Goal: Task Accomplishment & Management: Manage account settings

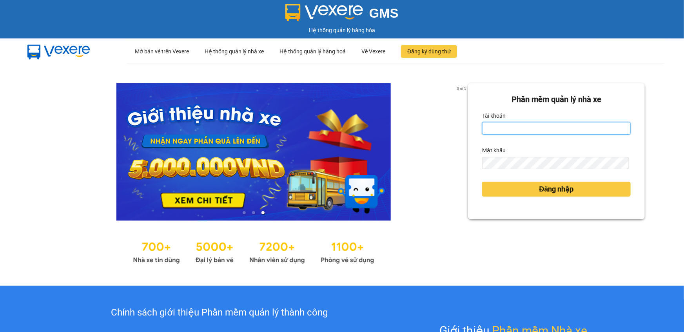
click at [496, 129] on input "Tài khoản" at bounding box center [556, 128] width 149 height 13
type input "hoangnhan.tienoanh"
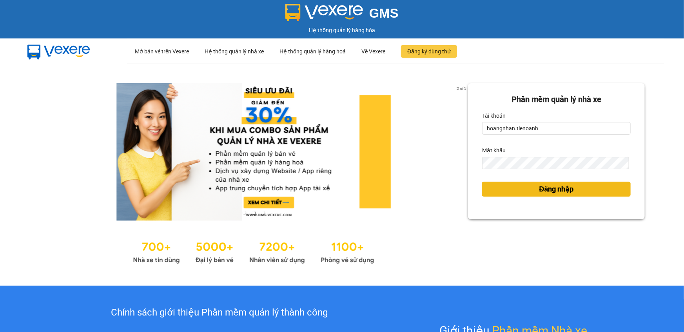
click at [559, 188] on span "Đăng nhập" at bounding box center [557, 188] width 35 height 11
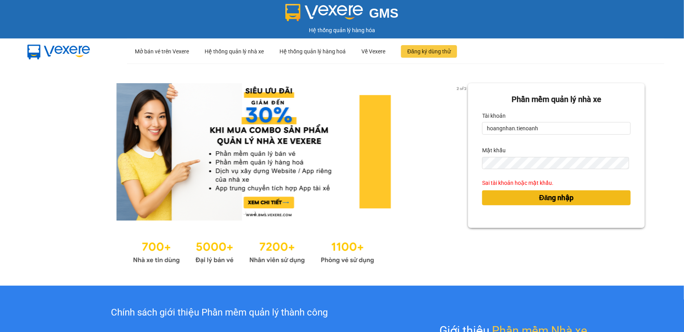
click at [547, 198] on span "Đăng nhập" at bounding box center [557, 197] width 35 height 11
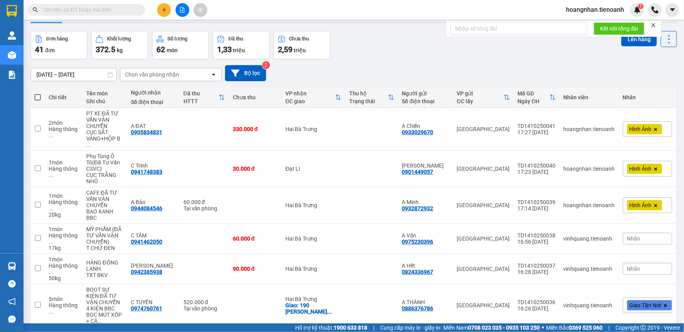
scroll to position [71, 0]
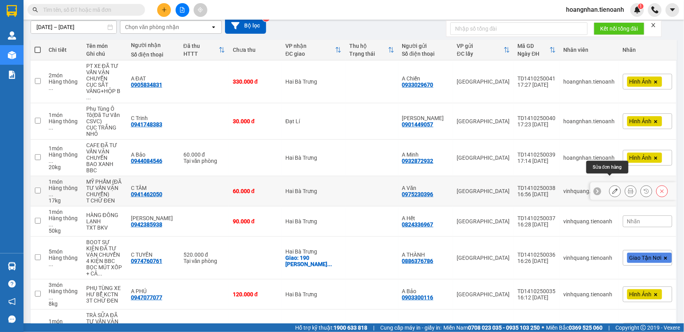
click at [612, 188] on icon at bounding box center [614, 190] width 5 height 5
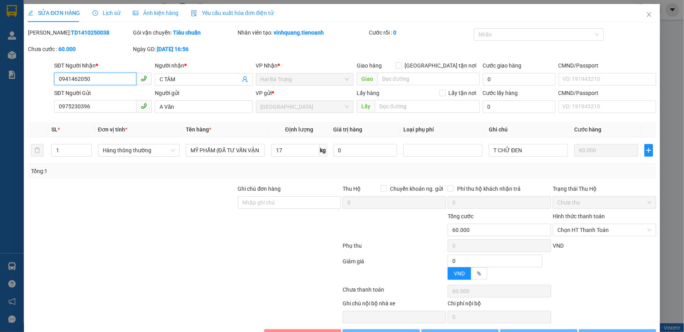
type input "0941462050"
type input "C TÂM"
type input "0975230396"
type input "A Văn"
type input "0"
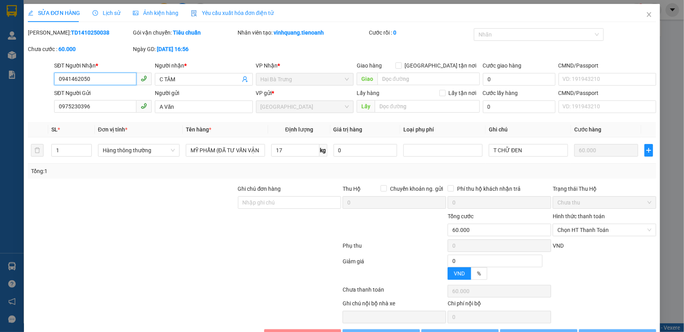
type input "60.000"
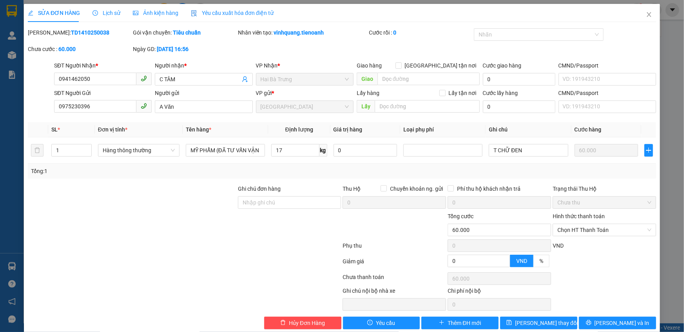
click at [161, 15] on span "Ảnh kiện hàng" at bounding box center [155, 13] width 45 height 6
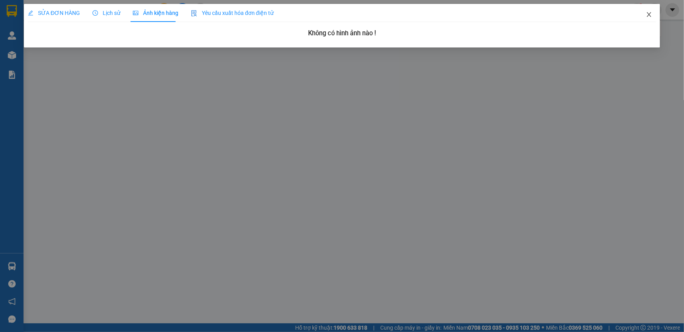
click at [650, 16] on icon "close" at bounding box center [649, 14] width 4 height 5
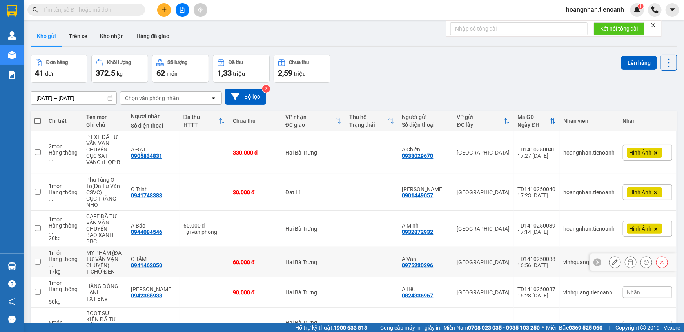
scroll to position [35, 0]
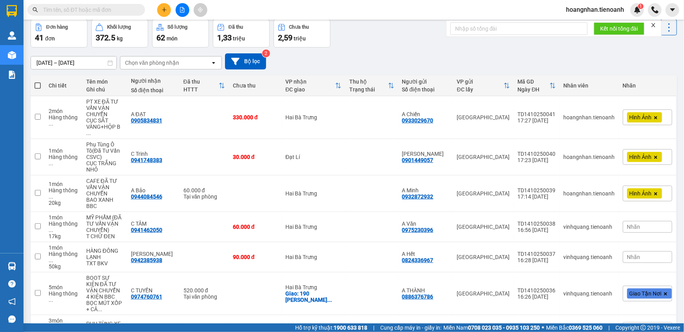
click at [629, 254] on span "Nhãn" at bounding box center [633, 257] width 13 height 6
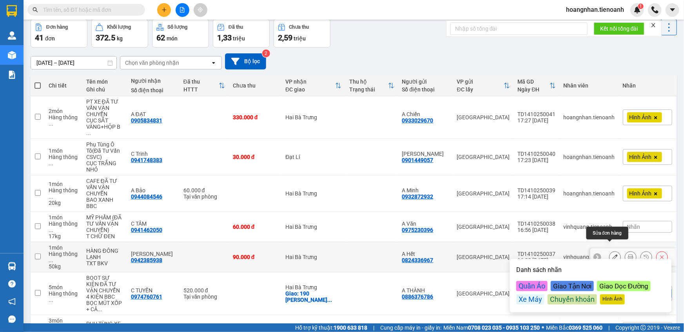
click at [612, 254] on icon at bounding box center [614, 256] width 5 height 5
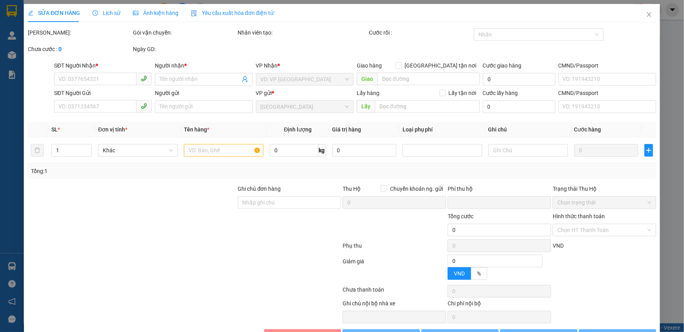
type input "0942385938"
type input "[PERSON_NAME]"
type input "0824336967"
type input "A Hết"
type input "0"
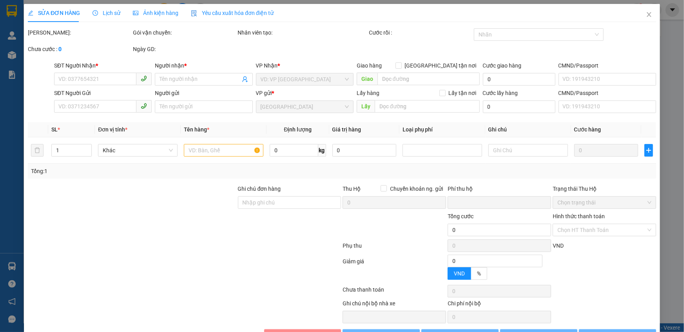
type input "90.000"
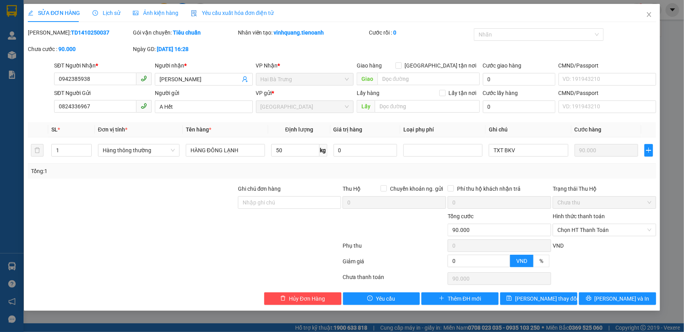
click at [164, 14] on span "Ảnh kiện hàng" at bounding box center [155, 13] width 45 height 6
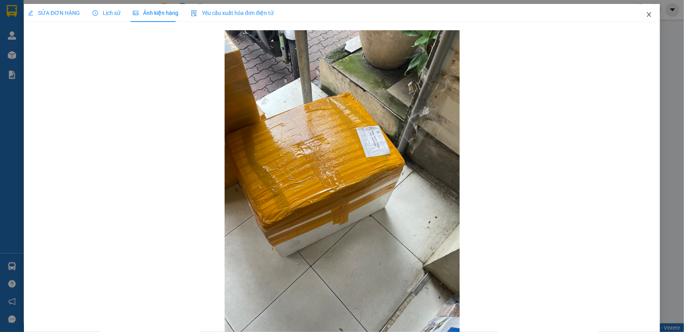
click at [646, 15] on icon "close" at bounding box center [649, 14] width 6 height 6
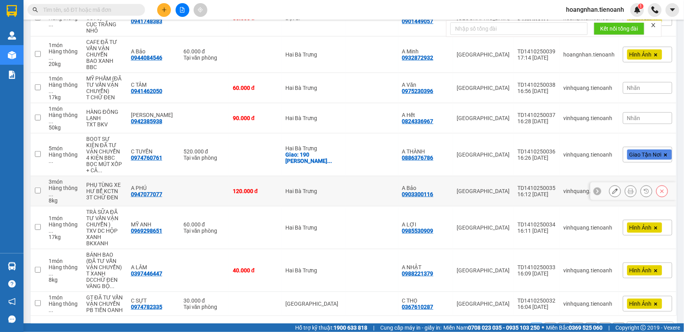
scroll to position [182, 0]
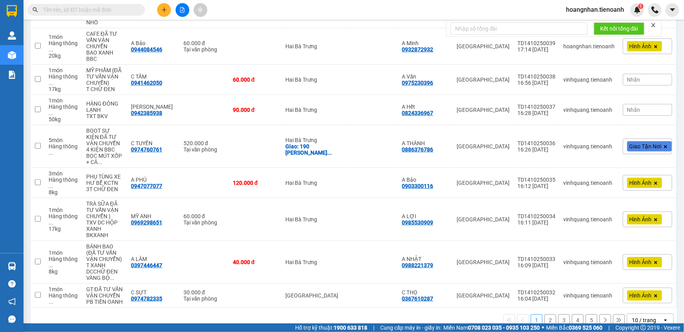
click at [630, 107] on span "Nhãn" at bounding box center [633, 110] width 13 height 6
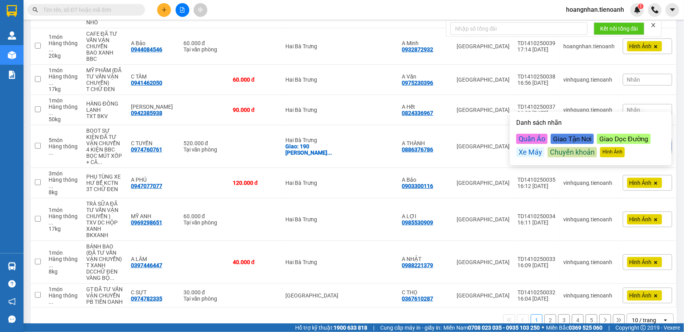
click at [608, 153] on div "Hình Ảnh" at bounding box center [612, 152] width 25 height 10
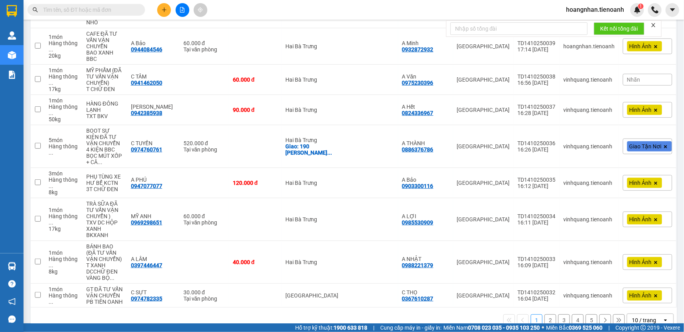
click at [643, 74] on div "Nhãn" at bounding box center [647, 80] width 49 height 12
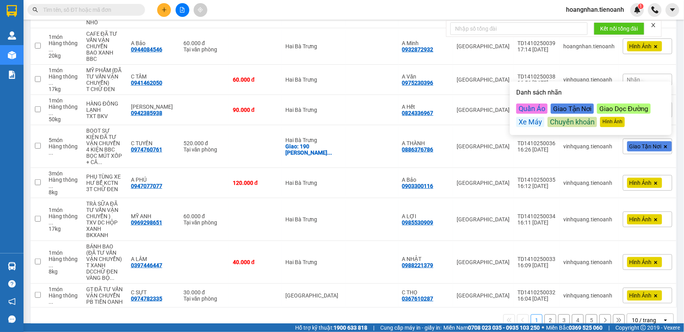
click at [325, 8] on div "Kết quả tìm kiếm ( 0 ) Bộ lọc No Data hoangnhan.tienoanh 1" at bounding box center [342, 10] width 684 height 20
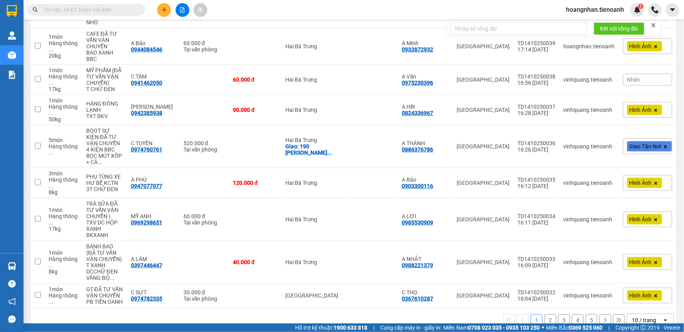
click at [654, 24] on icon "close" at bounding box center [653, 24] width 5 height 5
click at [644, 316] on div "10 / trang" at bounding box center [644, 320] width 24 height 8
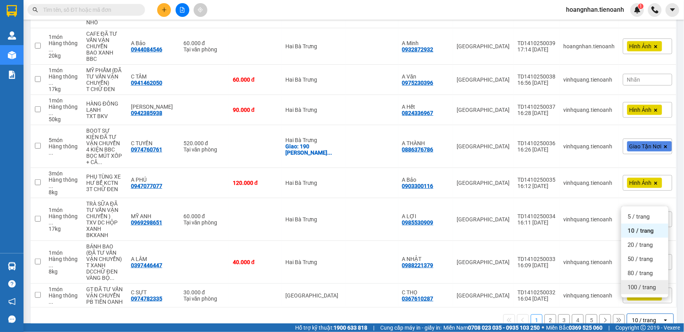
click at [642, 289] on span "100 / trang" at bounding box center [642, 287] width 28 height 8
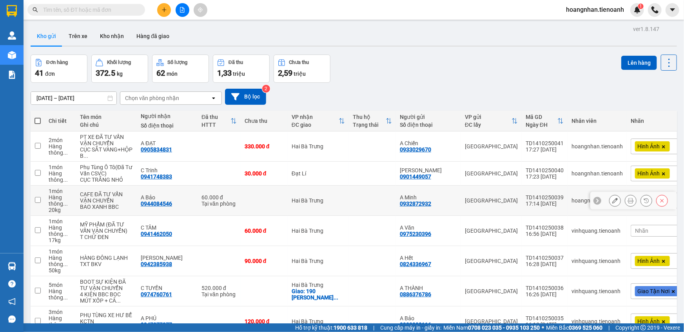
scroll to position [35, 0]
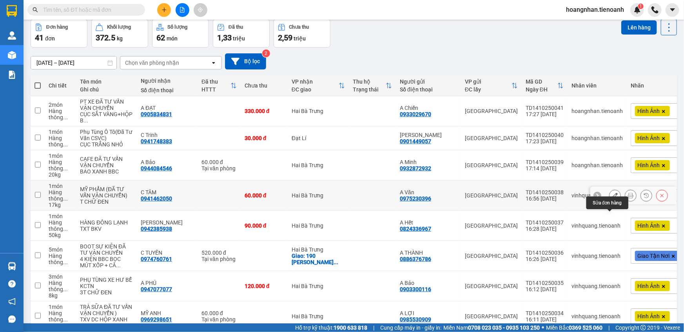
click at [612, 198] on icon at bounding box center [614, 195] width 5 height 5
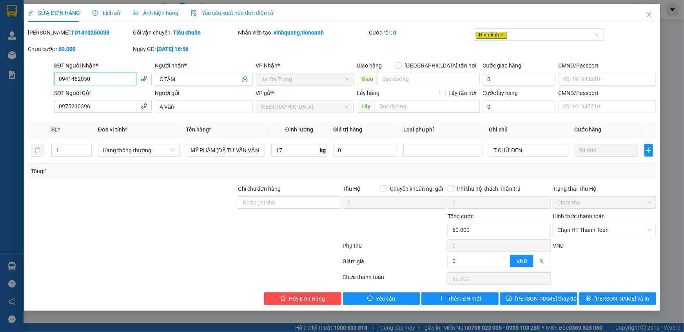
type input "0941462050"
type input "C TÂM"
type input "0975230396"
type input "A Văn"
type input "0"
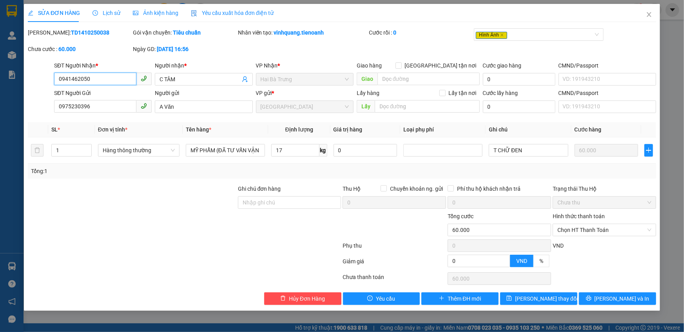
type input "60.000"
click at [165, 14] on span "Ảnh kiện hàng" at bounding box center [155, 13] width 45 height 6
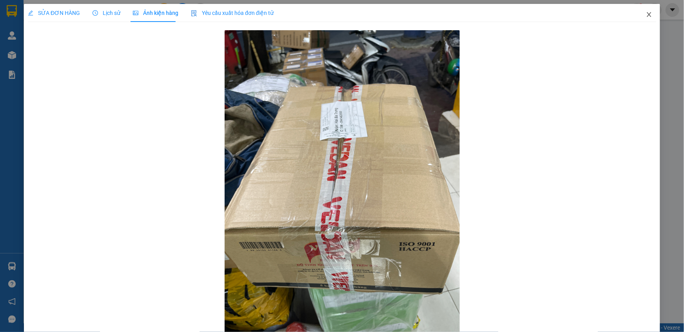
click at [647, 15] on icon "close" at bounding box center [649, 14] width 6 height 6
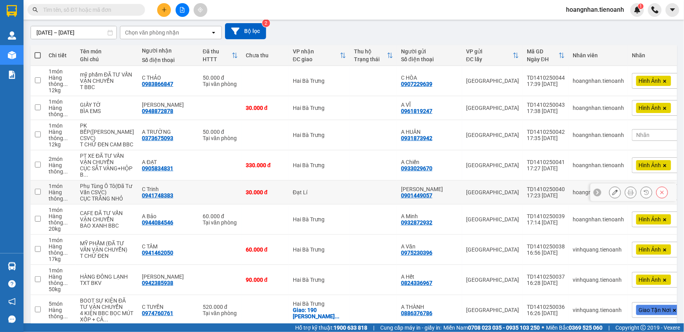
scroll to position [71, 0]
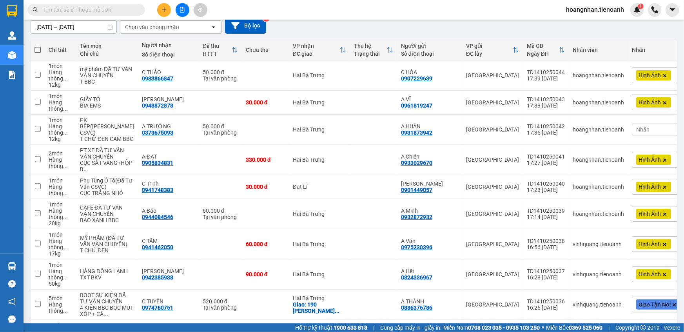
click at [636, 134] on div "Nhãn" at bounding box center [656, 130] width 49 height 12
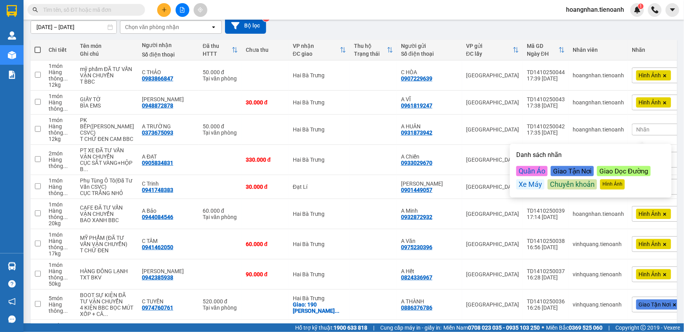
click at [618, 187] on div "Hình Ảnh" at bounding box center [612, 184] width 25 height 10
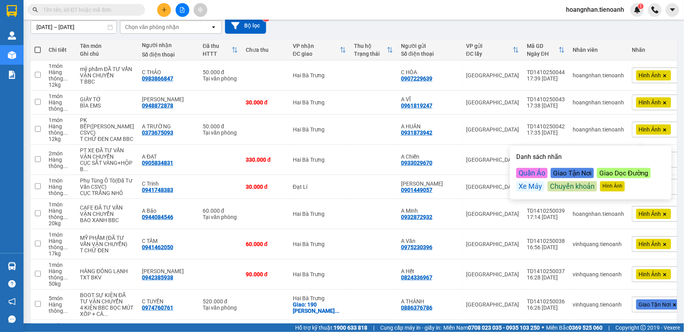
click at [355, 17] on div "Kết quả tìm kiếm ( 0 ) Bộ lọc No Data hoangnhan.tienoanh 1" at bounding box center [342, 10] width 684 height 20
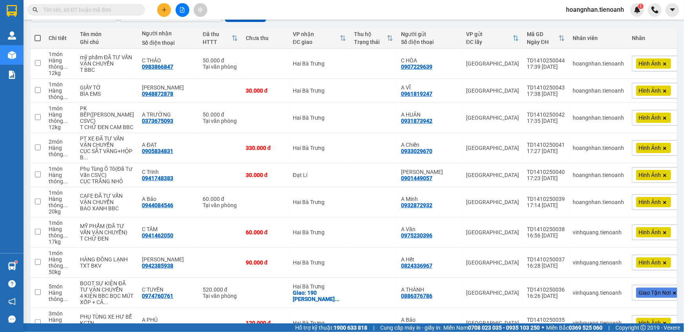
scroll to position [107, 0]
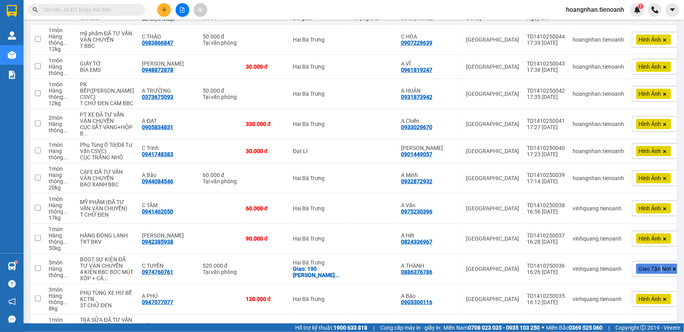
click at [649, 283] on div "Giao Tận Nơi" at bounding box center [656, 269] width 49 height 30
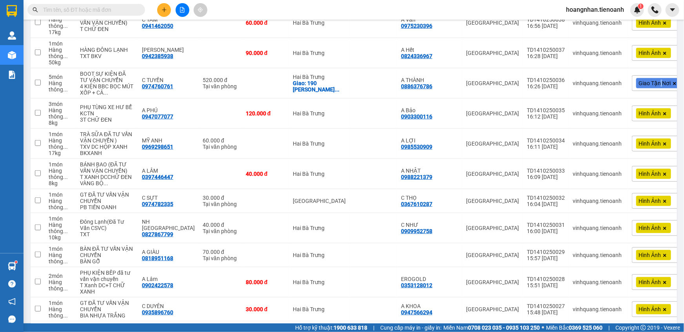
scroll to position [570, 0]
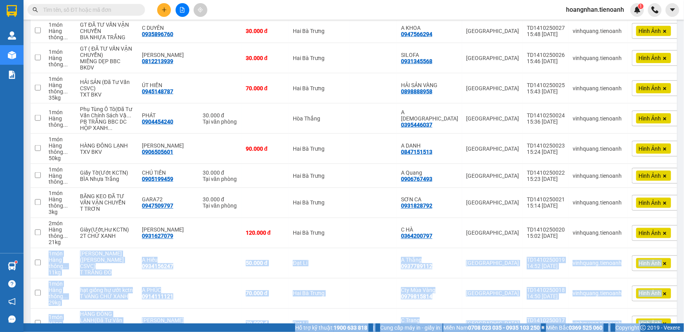
click at [672, 331] on html "Kết quả tìm kiếm ( 0 ) Bộ lọc No Data hoangnhan.tienoanh 1 Quản Lý Quản lý giao…" at bounding box center [342, 166] width 684 height 332
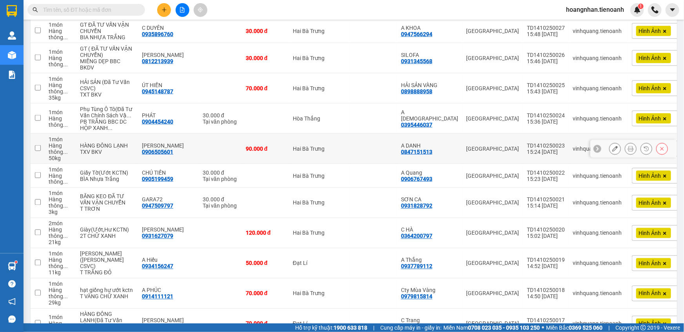
drag, startPoint x: 255, startPoint y: 243, endPoint x: 258, endPoint y: 246, distance: 4.5
click at [255, 164] on td "90.000 đ" at bounding box center [265, 149] width 47 height 30
checkbox input "true"
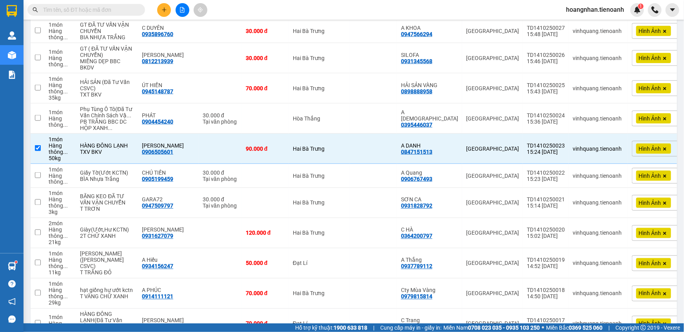
scroll to position [0, 0]
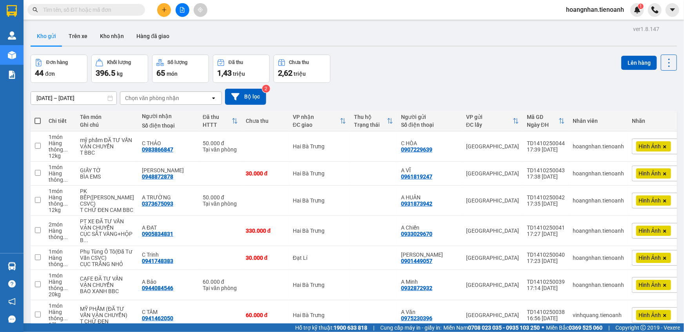
click at [111, 33] on button "Kho nhận" at bounding box center [112, 36] width 36 height 19
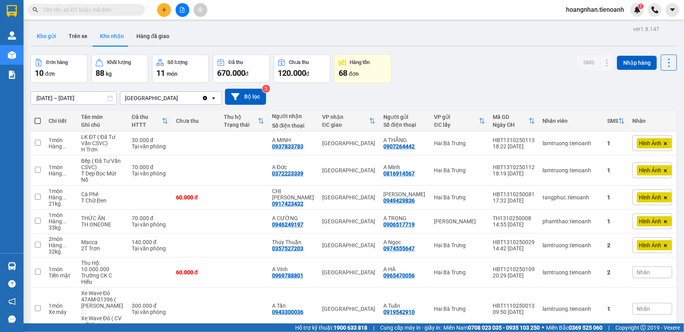
click at [47, 35] on button "Kho gửi" at bounding box center [47, 36] width 32 height 19
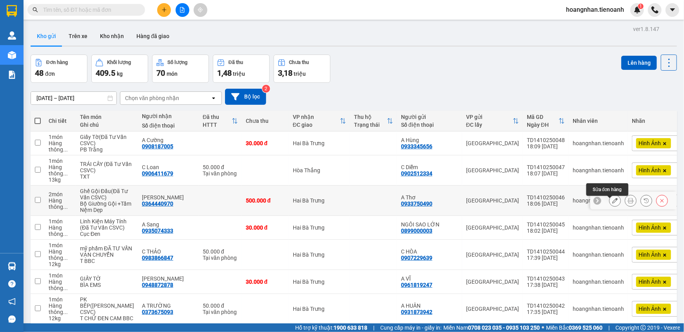
click at [612, 203] on icon at bounding box center [614, 200] width 5 height 5
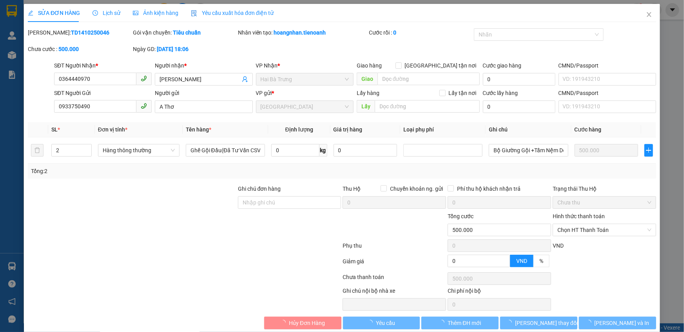
type input "0364440970"
type input "[PERSON_NAME]"
type input "0933750490"
type input "A Thơ"
type input "0"
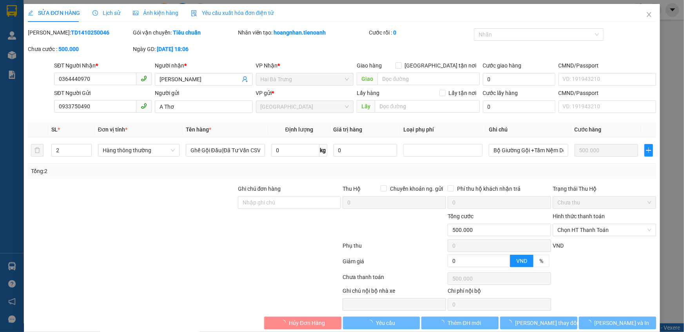
type input "500.000"
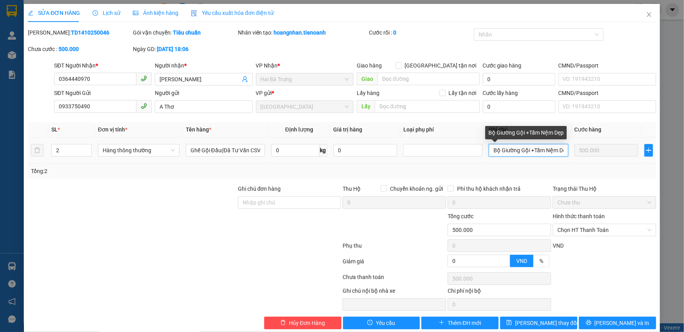
click at [526, 149] on input "Bộ Giường Gội +Tấm Nệm Dẹp" at bounding box center [528, 150] width 79 height 13
click at [564, 132] on div "Bộ Giường Gội Nâu +Tấm Nệm Dẹp" at bounding box center [531, 132] width 93 height 13
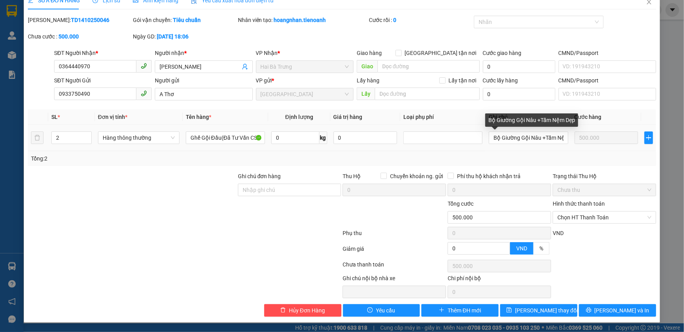
click at [565, 119] on div "Bộ Giường Gội Nâu +Tấm Nệm Dẹp" at bounding box center [531, 119] width 93 height 13
click at [547, 134] on input "Bộ Giường Gội Nâu +Tấm Nệm Dẹp" at bounding box center [528, 137] width 79 height 13
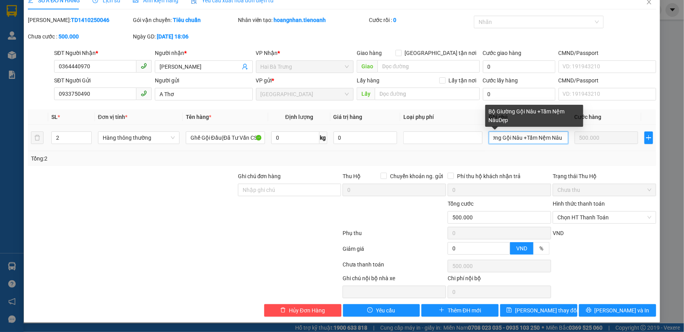
scroll to position [0, 20]
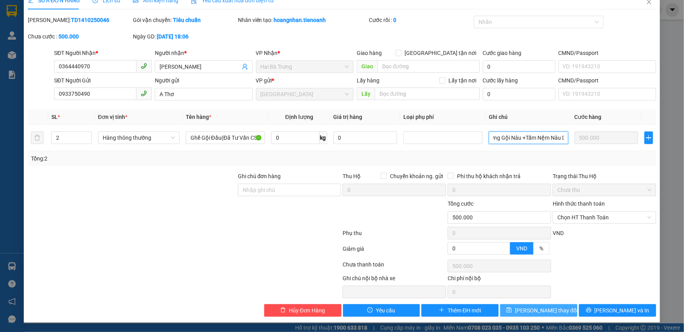
type input "Bộ Giường Gội Nâu +Tấm Nệm Nâu Dẹp"
click at [547, 310] on span "[PERSON_NAME] thay đổi" at bounding box center [546, 310] width 63 height 9
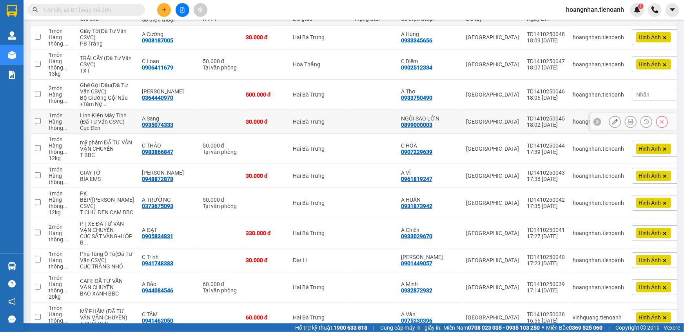
scroll to position [107, 0]
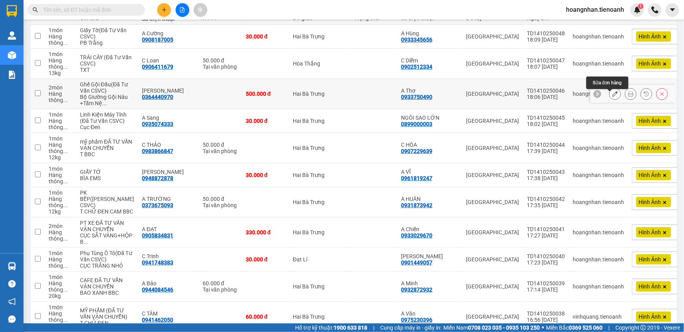
click at [612, 96] on icon at bounding box center [614, 93] width 5 height 5
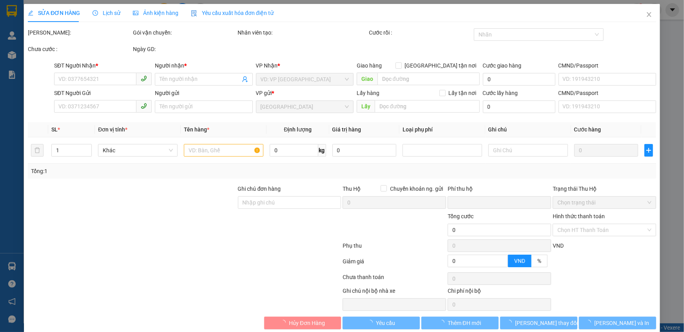
type input "0364440970"
type input "[PERSON_NAME]"
type input "0933750490"
type input "A Thơ"
type input "0"
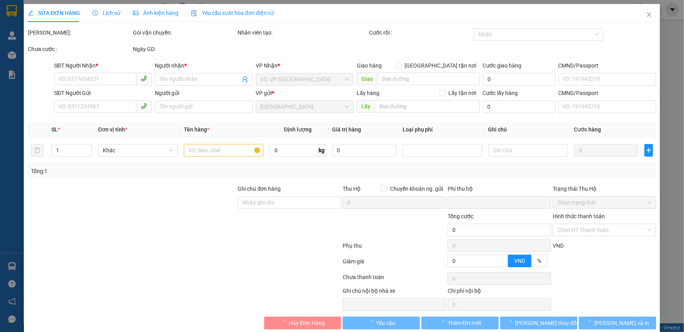
type input "500.000"
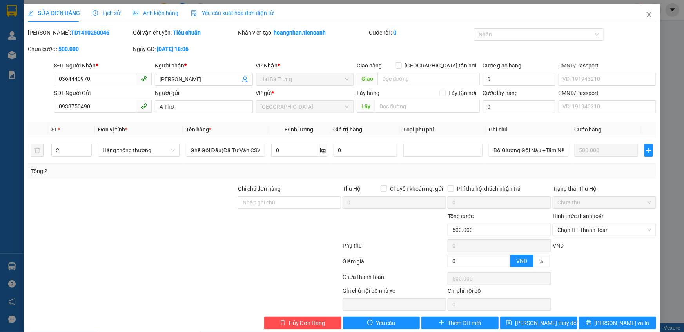
click at [646, 16] on icon "close" at bounding box center [649, 14] width 6 height 6
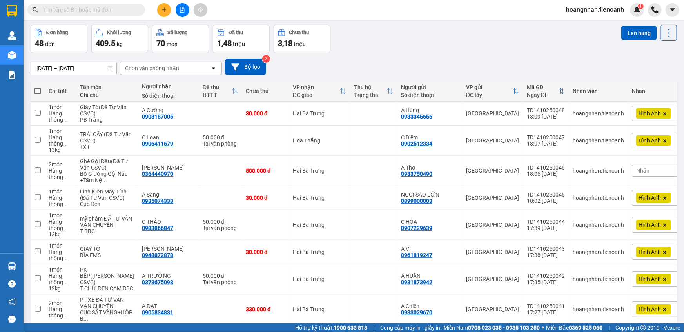
scroll to position [71, 0]
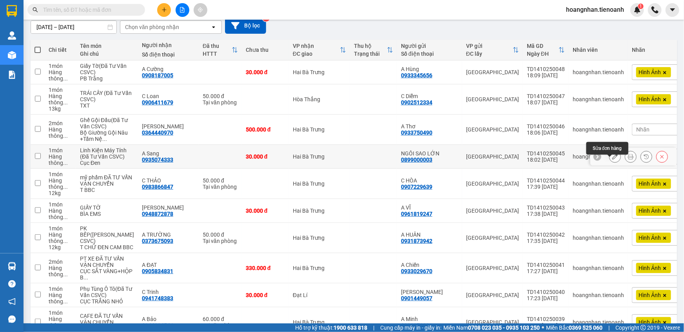
click at [612, 159] on icon at bounding box center [614, 156] width 5 height 5
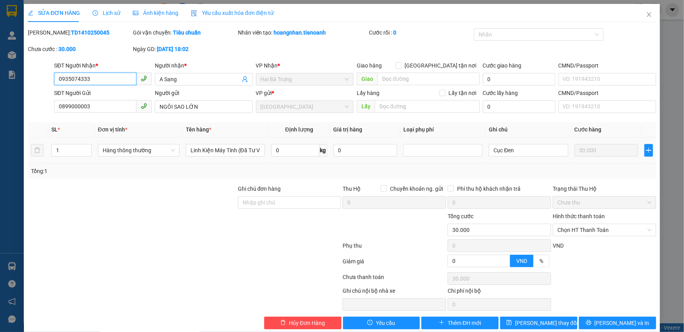
type input "0935074333"
type input "A Sang"
type input "0899000003"
type input "NGÔI SAO LỚN"
type input "0"
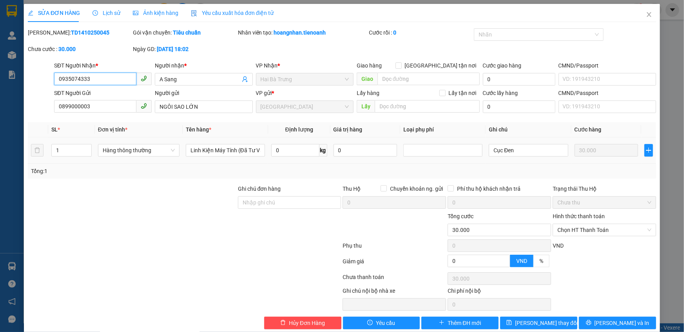
type input "30.000"
click at [111, 11] on span "Lịch sử" at bounding box center [107, 13] width 28 height 6
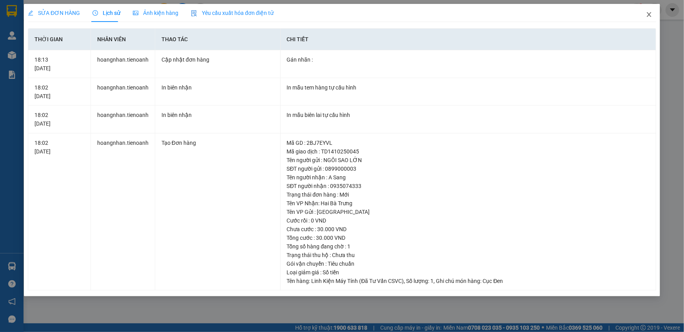
click at [649, 14] on icon "close" at bounding box center [649, 14] width 4 height 5
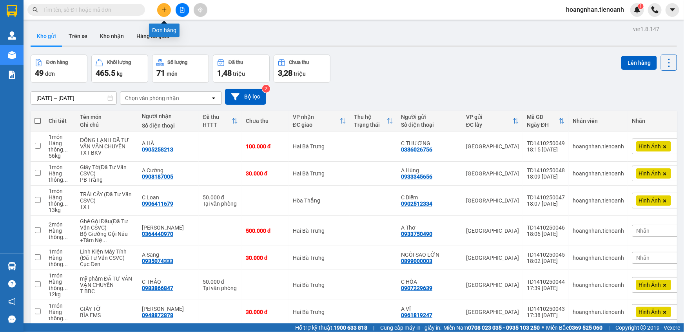
click at [165, 8] on icon "plus" at bounding box center [164, 9] width 5 height 5
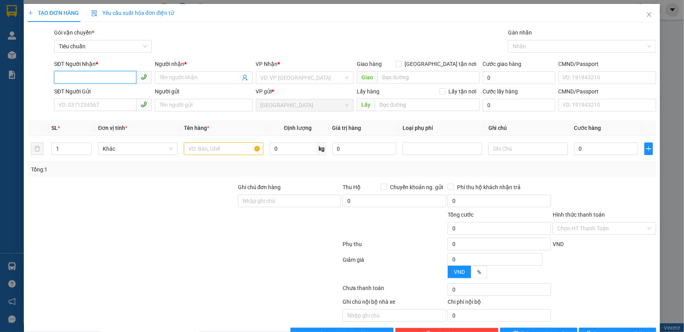
click at [92, 77] on input "SĐT Người Nhận *" at bounding box center [95, 77] width 82 height 13
click at [105, 74] on input "SĐT Người Nhận *" at bounding box center [95, 77] width 82 height 13
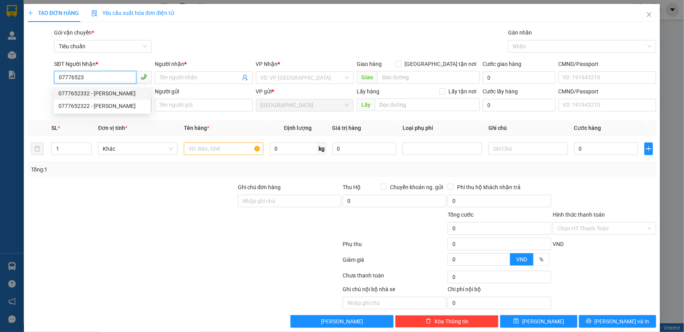
click at [87, 89] on div "0777652332 - [PERSON_NAME]" at bounding box center [101, 93] width 87 height 9
type input "0777652332"
type input "C Duyên"
type input "0777652322 SỐ ĐÚNG"
type input "40.000"
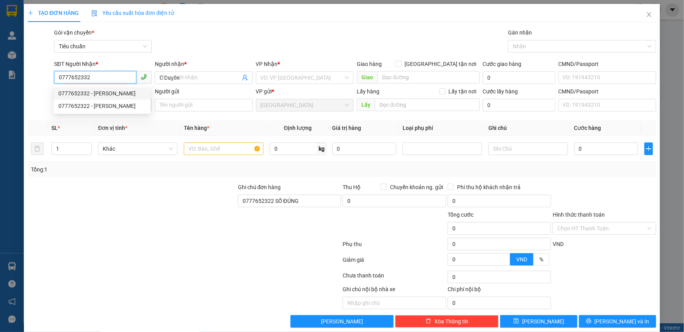
type input "40.000"
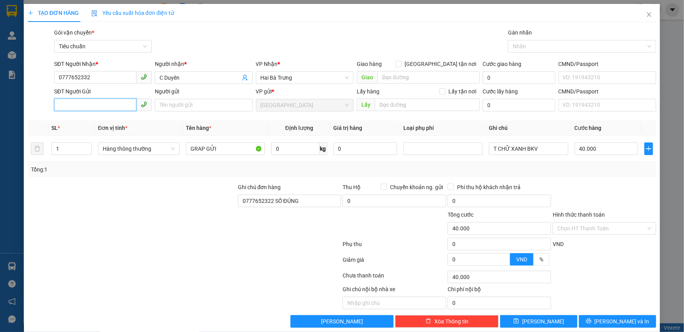
click at [94, 110] on input "SĐT Người Gửi" at bounding box center [95, 104] width 82 height 13
click at [91, 105] on input "SĐT Người Gửi" at bounding box center [95, 104] width 82 height 13
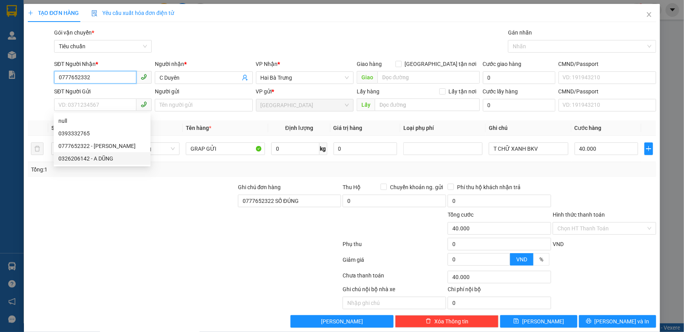
click at [85, 76] on input "0777652332" at bounding box center [95, 77] width 82 height 13
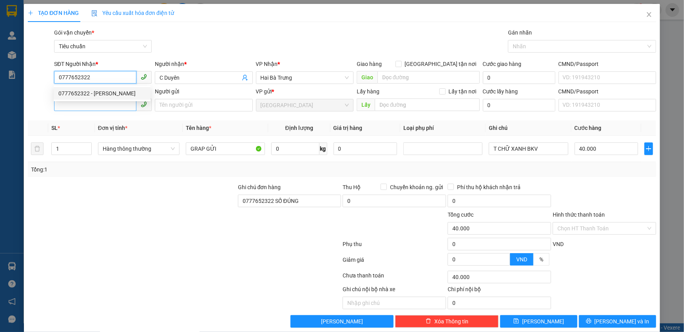
type input "0777652322"
click at [85, 105] on input "SĐT Người Gửi" at bounding box center [95, 104] width 82 height 13
click at [87, 105] on input "SĐT Người Gửi" at bounding box center [95, 104] width 82 height 13
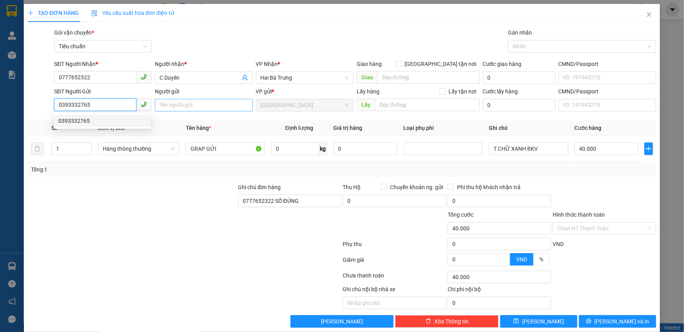
type input "0393332765"
click at [185, 108] on input "Người gửi" at bounding box center [204, 105] width 98 height 13
type input "C Nhi"
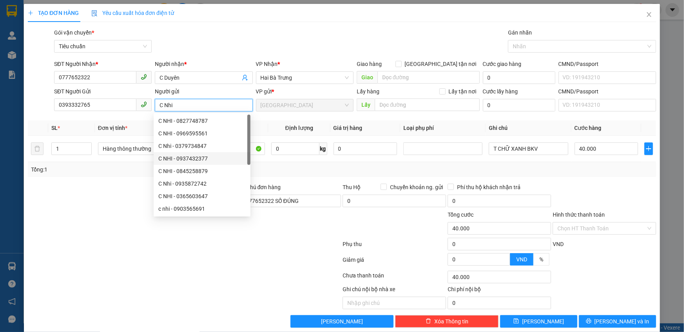
click at [223, 151] on div "C Nhi - 0379734847" at bounding box center [202, 146] width 97 height 13
type input "0379734847"
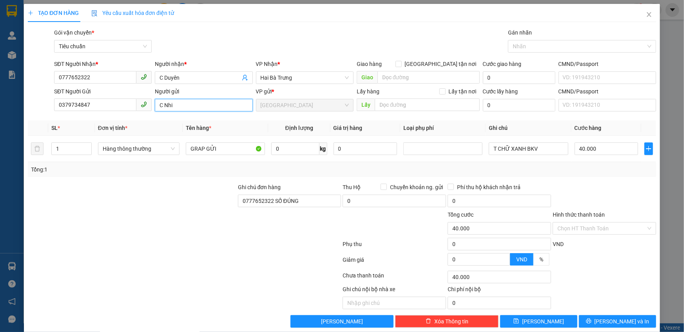
type input "C Nhi"
drag, startPoint x: 147, startPoint y: 227, endPoint x: 151, endPoint y: 223, distance: 5.3
click at [149, 225] on div at bounding box center [132, 223] width 210 height 27
click at [216, 149] on input "GRAP GỬI" at bounding box center [225, 148] width 79 height 13
type input "GRAP GỬI([PERSON_NAME] CSVC)"
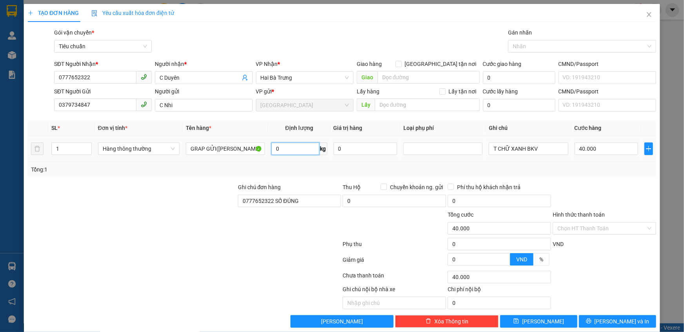
click at [298, 152] on input "0" at bounding box center [295, 148] width 48 height 13
click at [534, 149] on input "T CHỮ XANH BKV" at bounding box center [528, 148] width 79 height 13
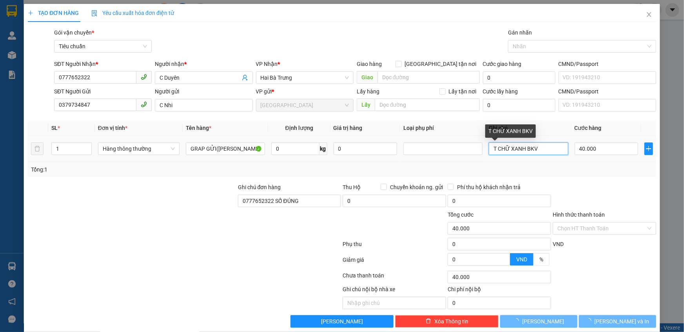
type input "0"
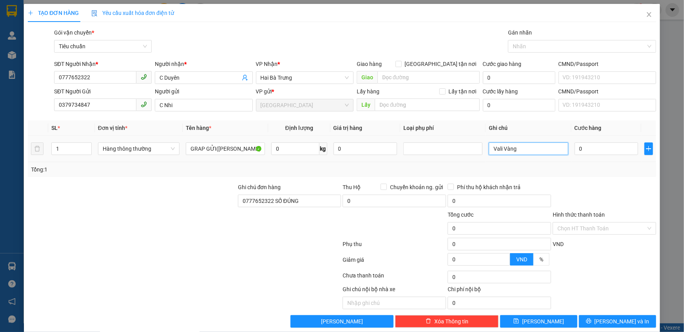
type input "Vali Vàng"
drag, startPoint x: 584, startPoint y: 155, endPoint x: 587, endPoint y: 151, distance: 4.8
click at [585, 154] on div "0" at bounding box center [607, 149] width 64 height 16
click at [591, 148] on input "0" at bounding box center [607, 148] width 64 height 13
type input "6"
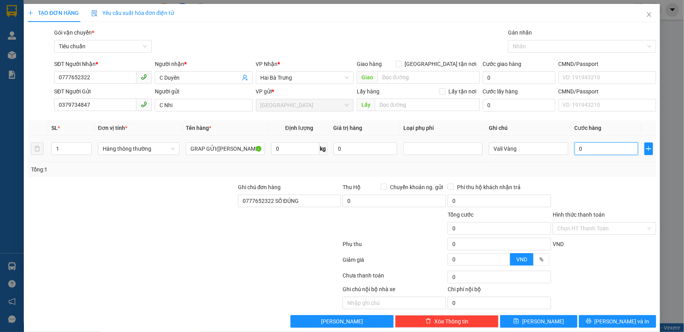
type input "6"
type input "60"
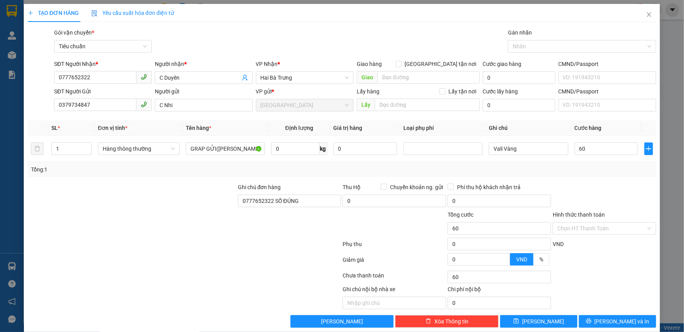
type input "60.000"
click at [616, 191] on div at bounding box center [604, 196] width 105 height 27
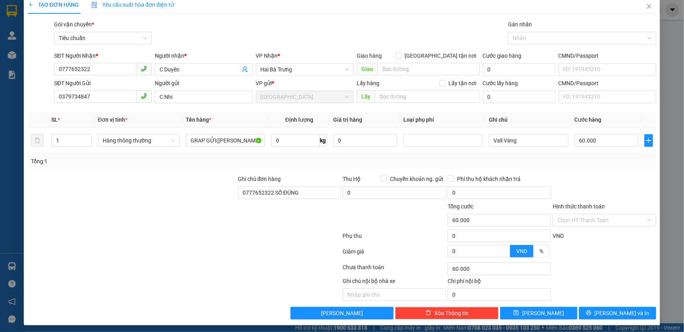
scroll to position [11, 0]
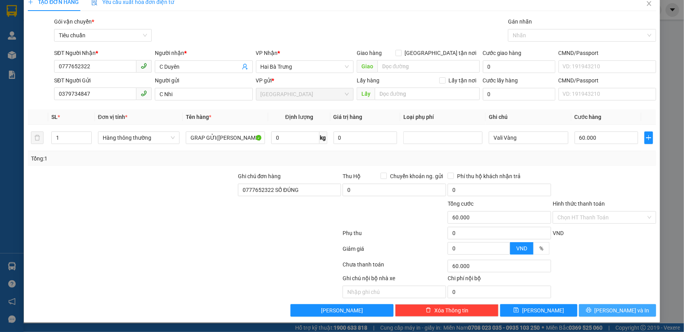
click at [622, 311] on span "[PERSON_NAME] và In" at bounding box center [622, 310] width 55 height 9
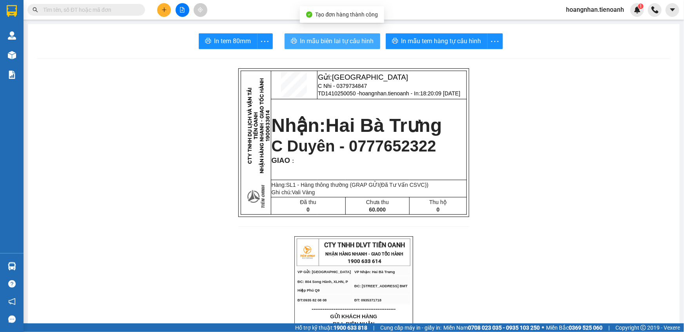
click at [333, 38] on span "In mẫu biên lai tự cấu hình" at bounding box center [337, 41] width 74 height 10
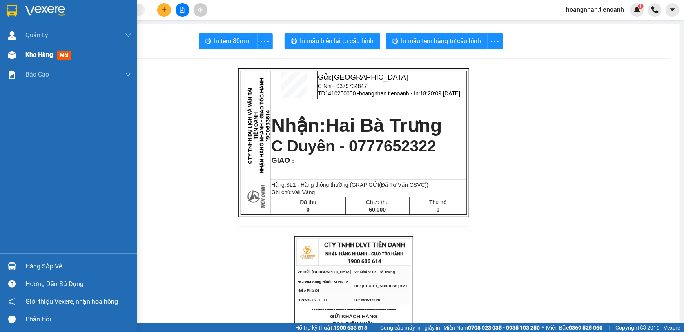
click at [11, 50] on div at bounding box center [12, 55] width 14 height 14
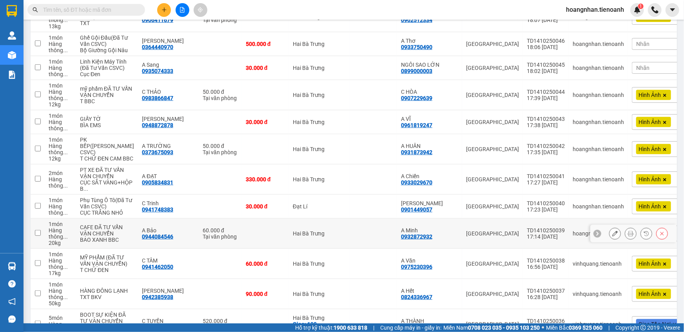
scroll to position [35, 0]
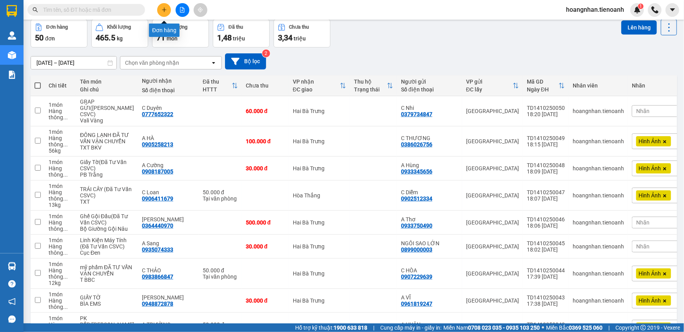
click at [168, 9] on button at bounding box center [164, 10] width 14 height 14
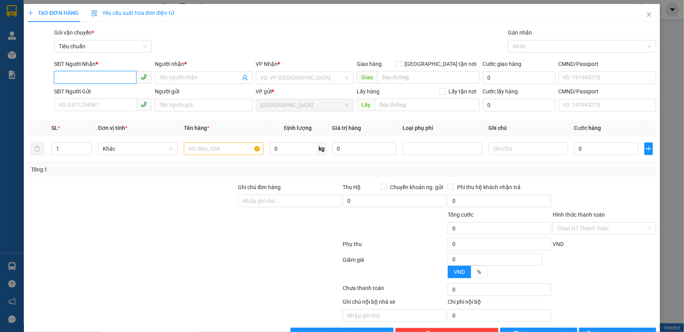
click at [86, 71] on input "SĐT Người Nhận *" at bounding box center [95, 77] width 82 height 13
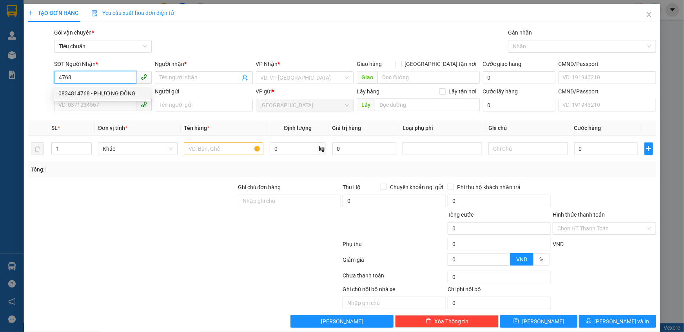
click at [96, 90] on div "0834814768 - PHƯƠNG ĐÔNG" at bounding box center [101, 93] width 87 height 9
type input "0834814768"
type input "PHƯƠNG ĐÔNG"
type input "230853784"
type input "70.000"
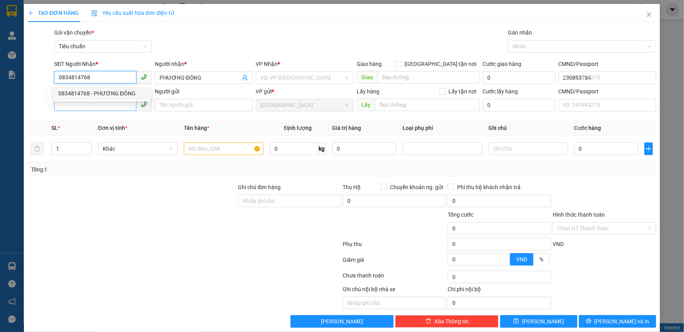
type input "70.000"
click at [114, 94] on div "0834814768 - PHƯƠNG ĐÔNG" at bounding box center [101, 93] width 87 height 9
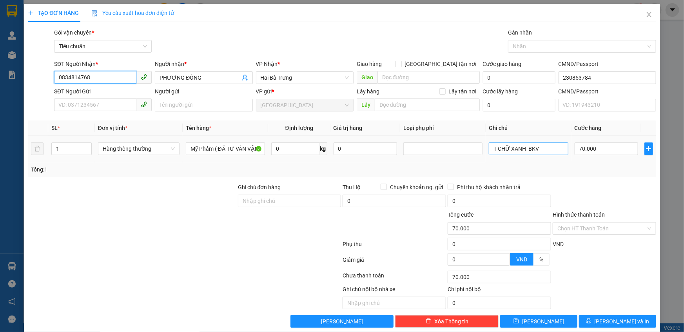
type input "0834814768"
click at [538, 148] on input "T CHỮ XANH BKV" at bounding box center [528, 148] width 79 height 13
type input "T CHỮ ĐỎ BKV"
click at [646, 12] on icon "close" at bounding box center [649, 14] width 6 height 6
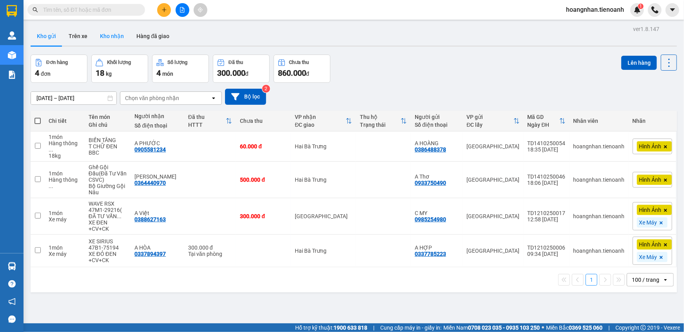
click at [112, 36] on button "Kho nhận" at bounding box center [112, 36] width 36 height 19
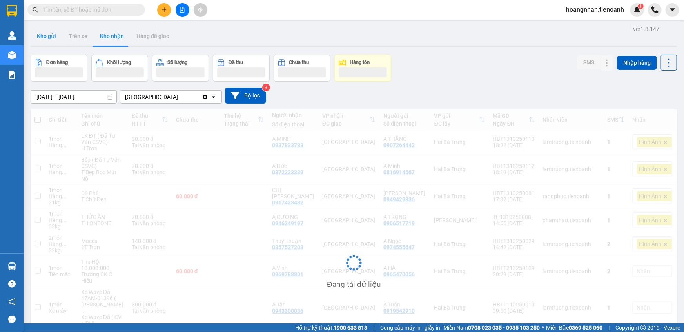
click at [50, 38] on button "Kho gửi" at bounding box center [47, 36] width 32 height 19
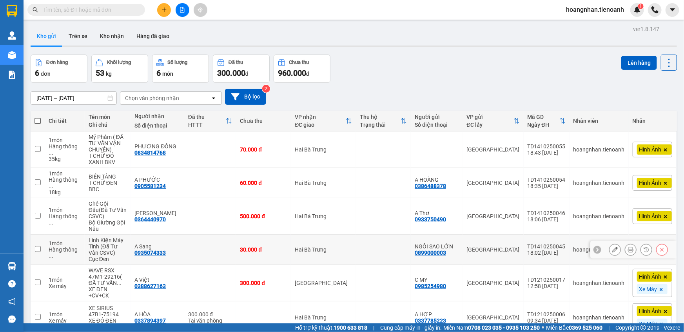
click at [610, 243] on button at bounding box center [615, 250] width 11 height 14
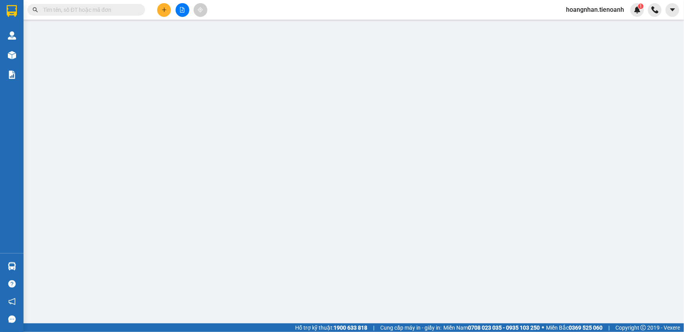
type input "0935074333"
type input "A Sang"
type input "0899000003"
type input "NGÔI SAO LỚN"
type input "0"
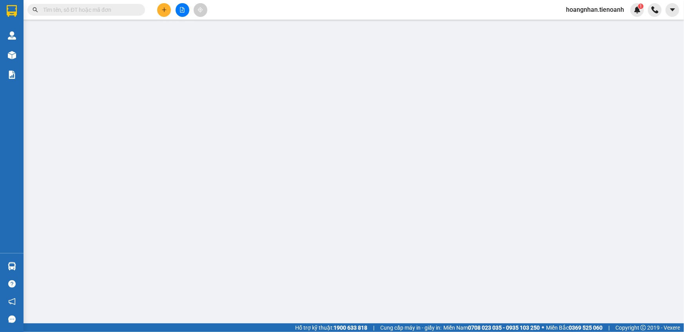
type input "30.000"
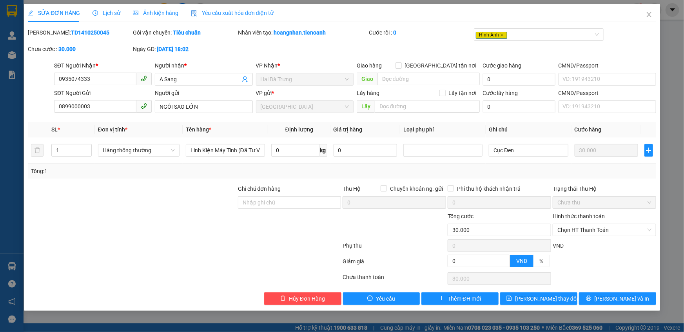
click at [160, 16] on span "Ảnh kiện hàng" at bounding box center [155, 13] width 45 height 6
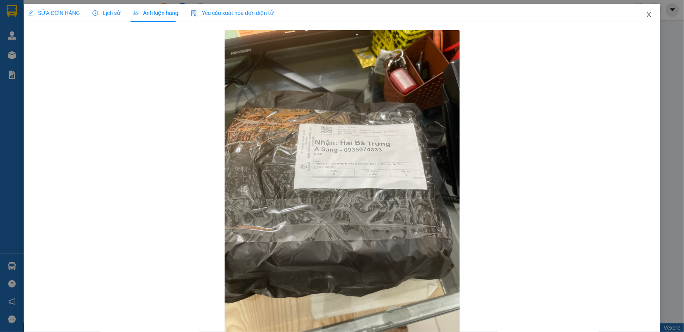
click at [646, 15] on icon "close" at bounding box center [649, 14] width 6 height 6
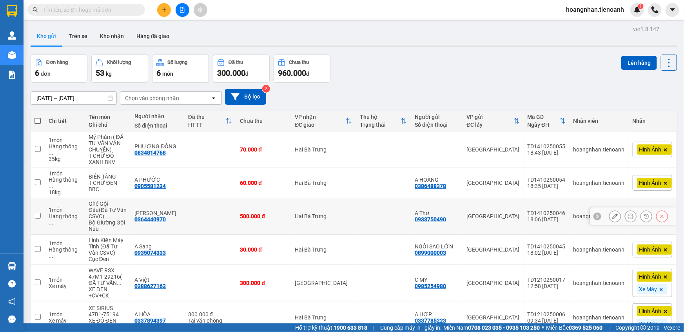
scroll to position [36, 0]
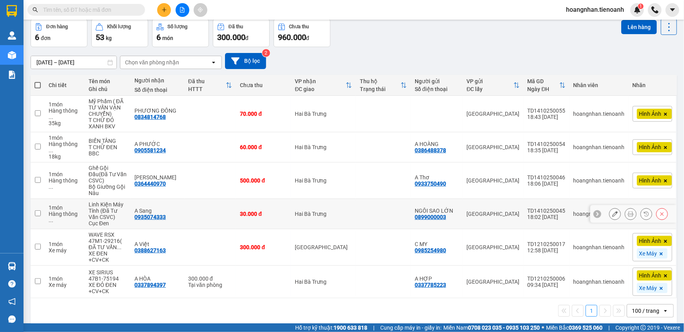
click at [39, 210] on input "checkbox" at bounding box center [38, 213] width 6 height 6
checkbox input "true"
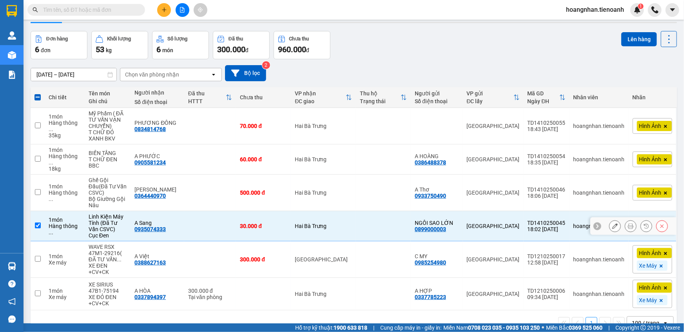
scroll to position [35, 0]
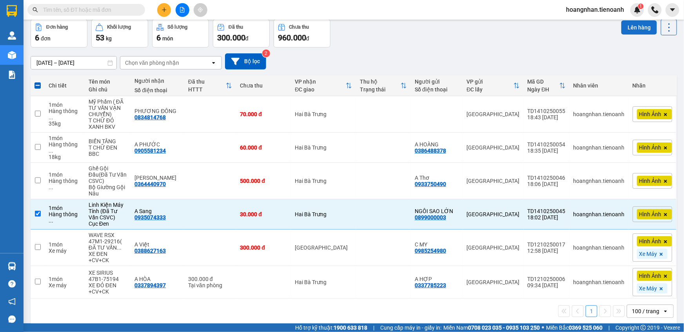
click at [637, 26] on button "Lên hàng" at bounding box center [639, 27] width 36 height 14
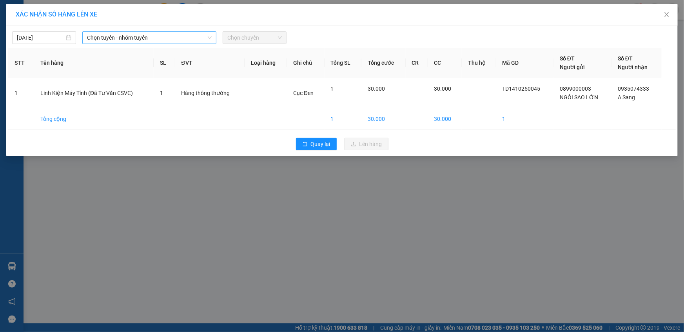
click at [133, 37] on span "Chọn tuyến - nhóm tuyến" at bounding box center [149, 38] width 125 height 12
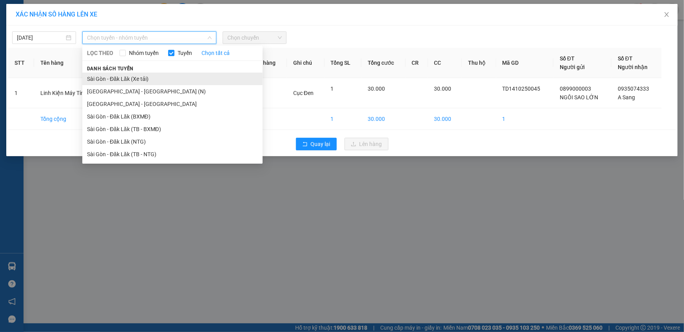
click at [122, 82] on li "Sài Gòn - Đăk Lăk (Xe tải)" at bounding box center [172, 79] width 180 height 13
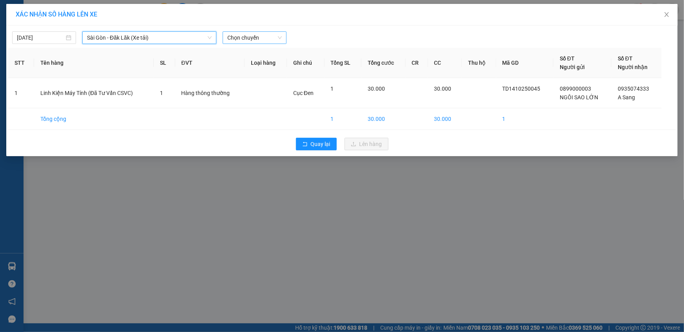
click at [258, 40] on span "Chọn chuyến" at bounding box center [254, 38] width 55 height 12
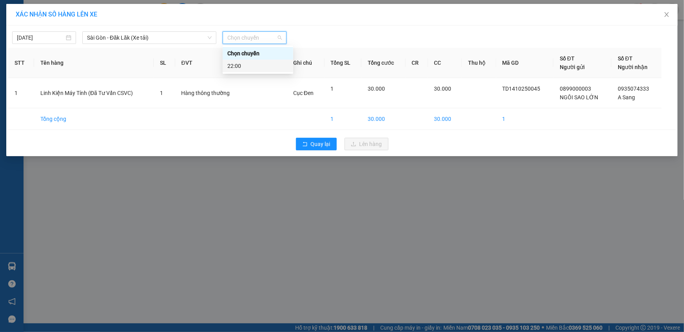
click at [252, 67] on div "22:00" at bounding box center [257, 66] width 61 height 9
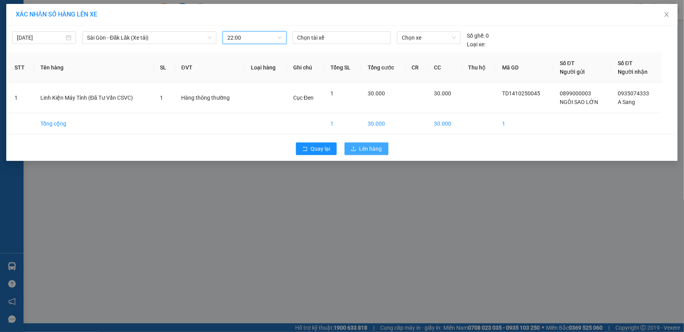
click at [364, 149] on span "Lên hàng" at bounding box center [371, 148] width 23 height 9
